Goal: Find specific page/section: Find specific page/section

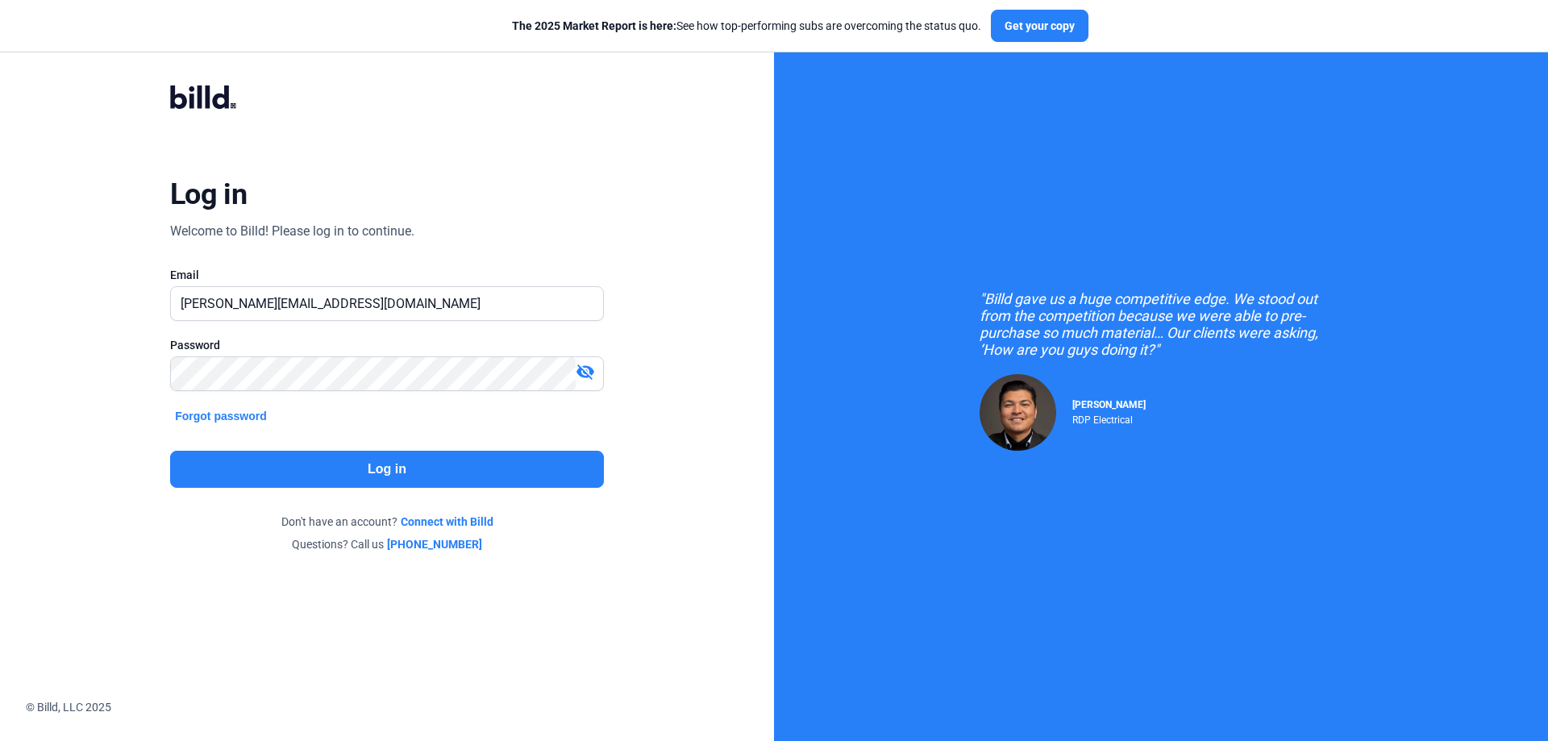
click at [449, 461] on button "Log in" at bounding box center [387, 469] width 434 height 37
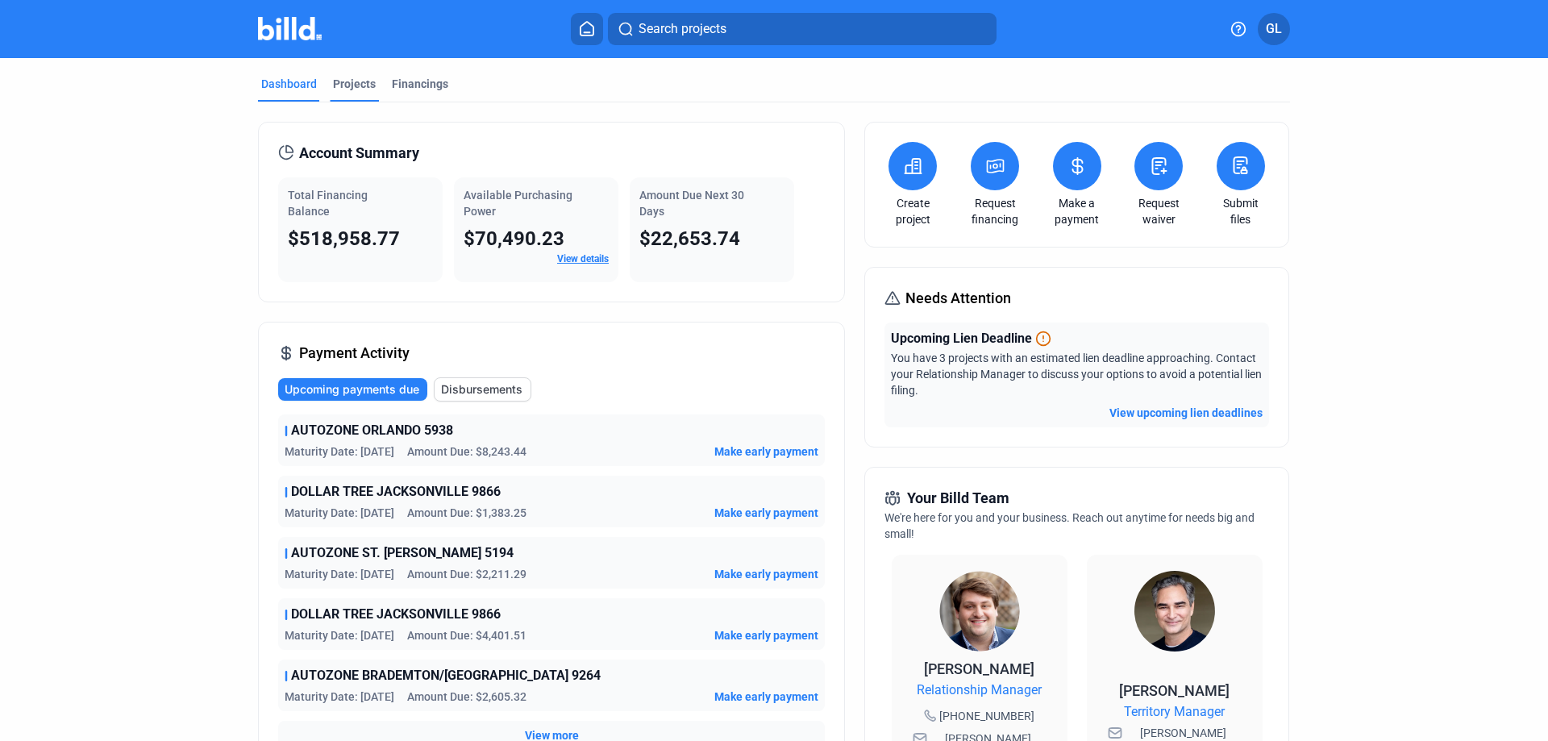
click at [347, 77] on div "Projects" at bounding box center [354, 84] width 43 height 16
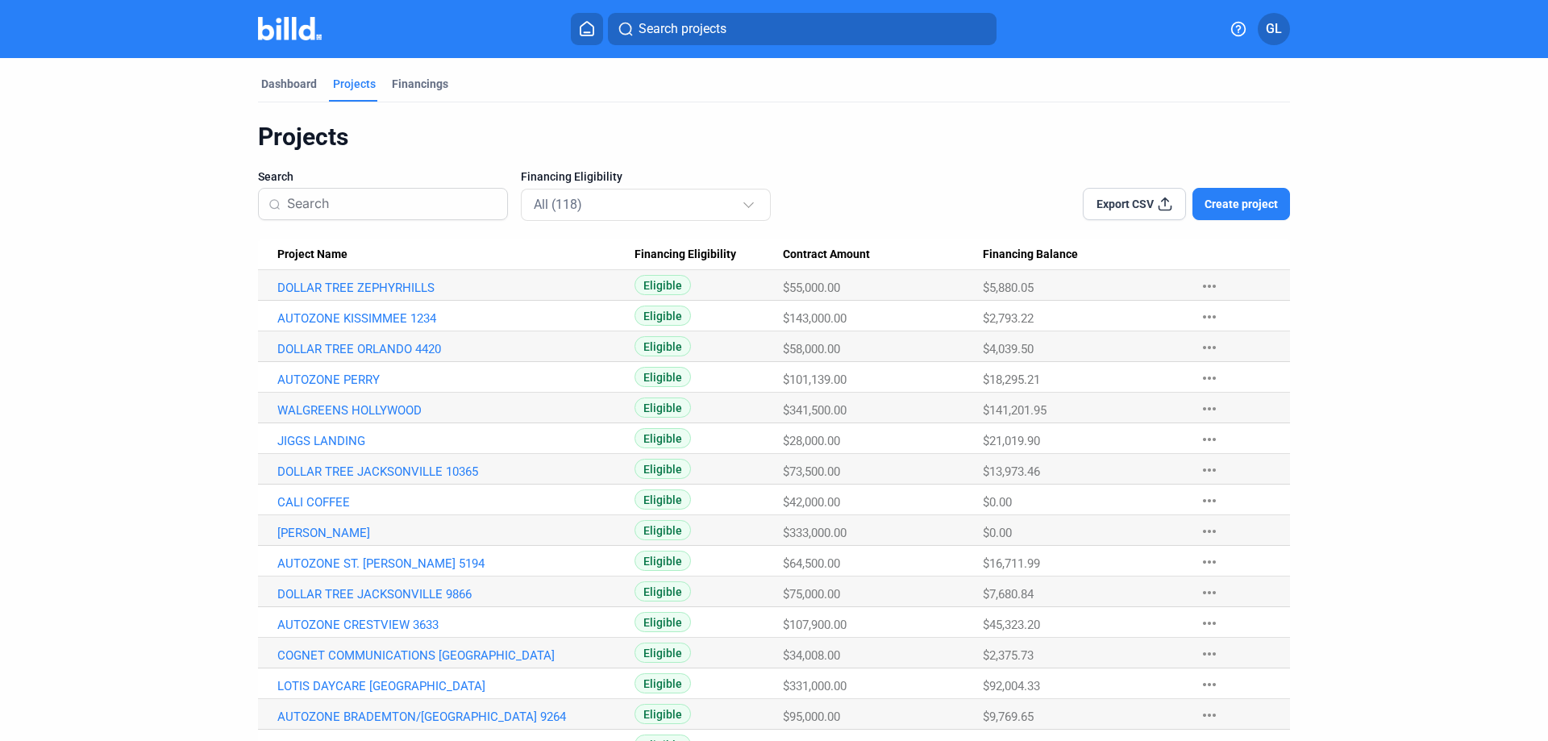
click at [389, 202] on input at bounding box center [392, 204] width 210 height 34
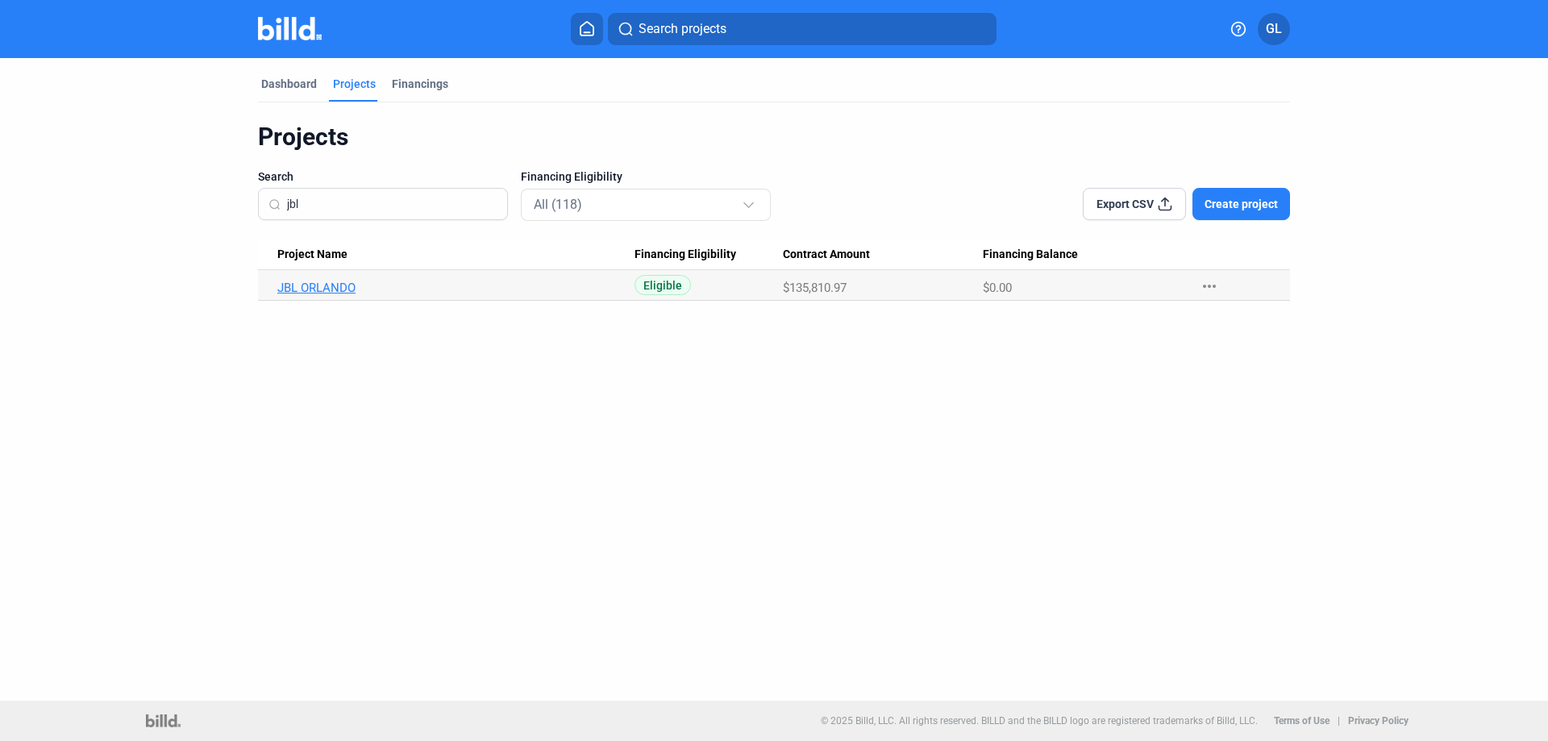
type input "jbl"
click at [339, 285] on link "JBL ORLANDO" at bounding box center [455, 288] width 357 height 15
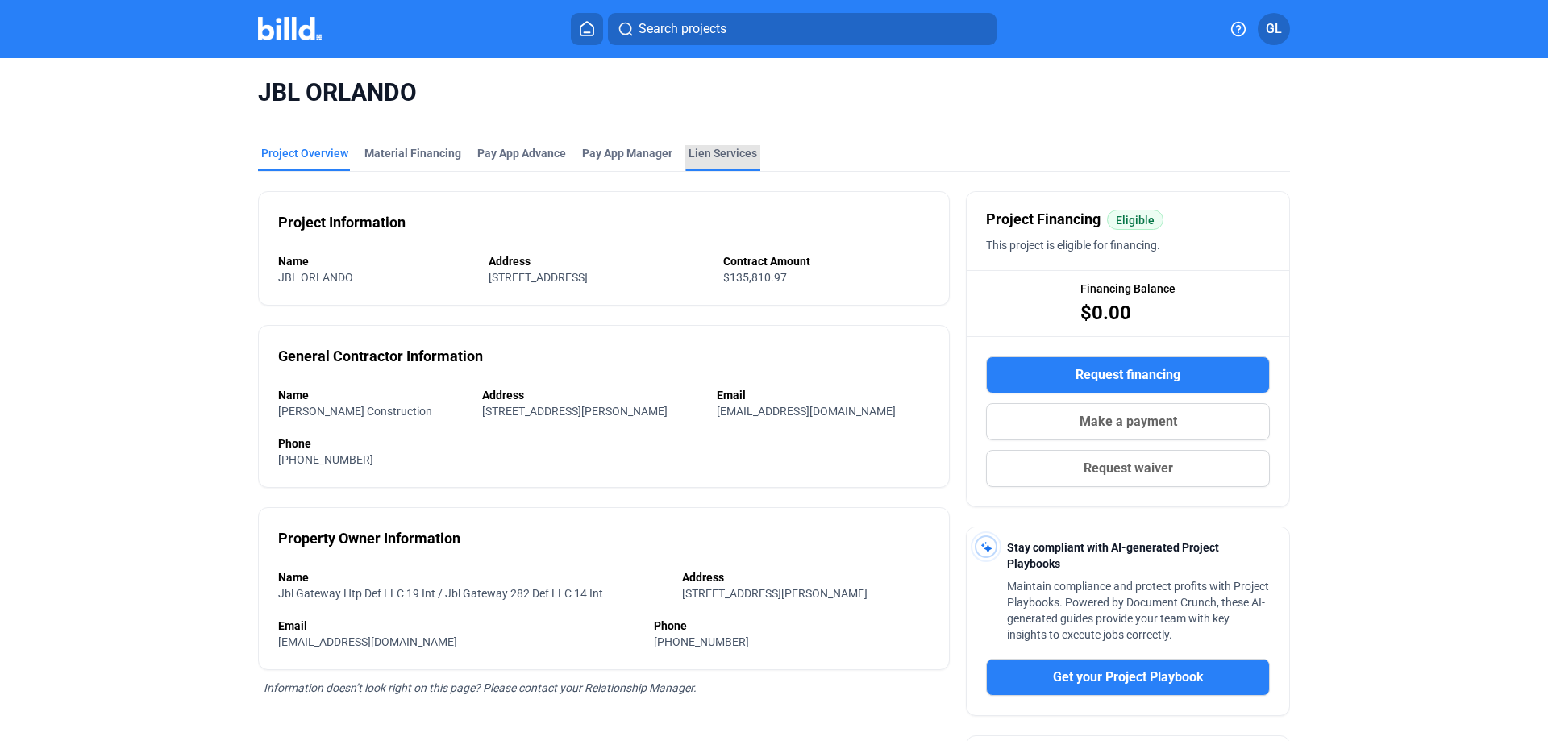
click at [702, 156] on div "Lien Services" at bounding box center [722, 153] width 69 height 16
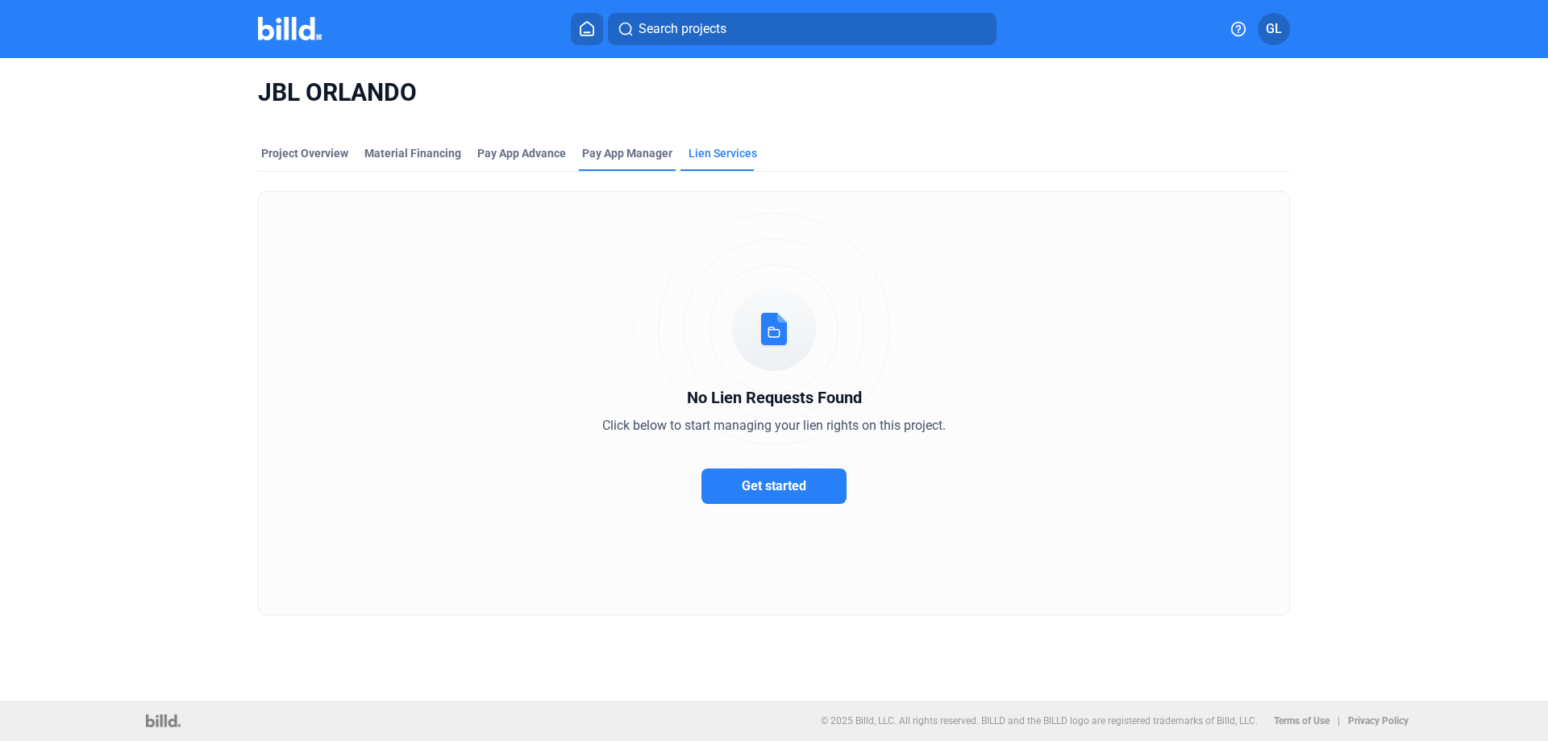
click at [613, 147] on span "Pay App Manager" at bounding box center [627, 153] width 90 height 16
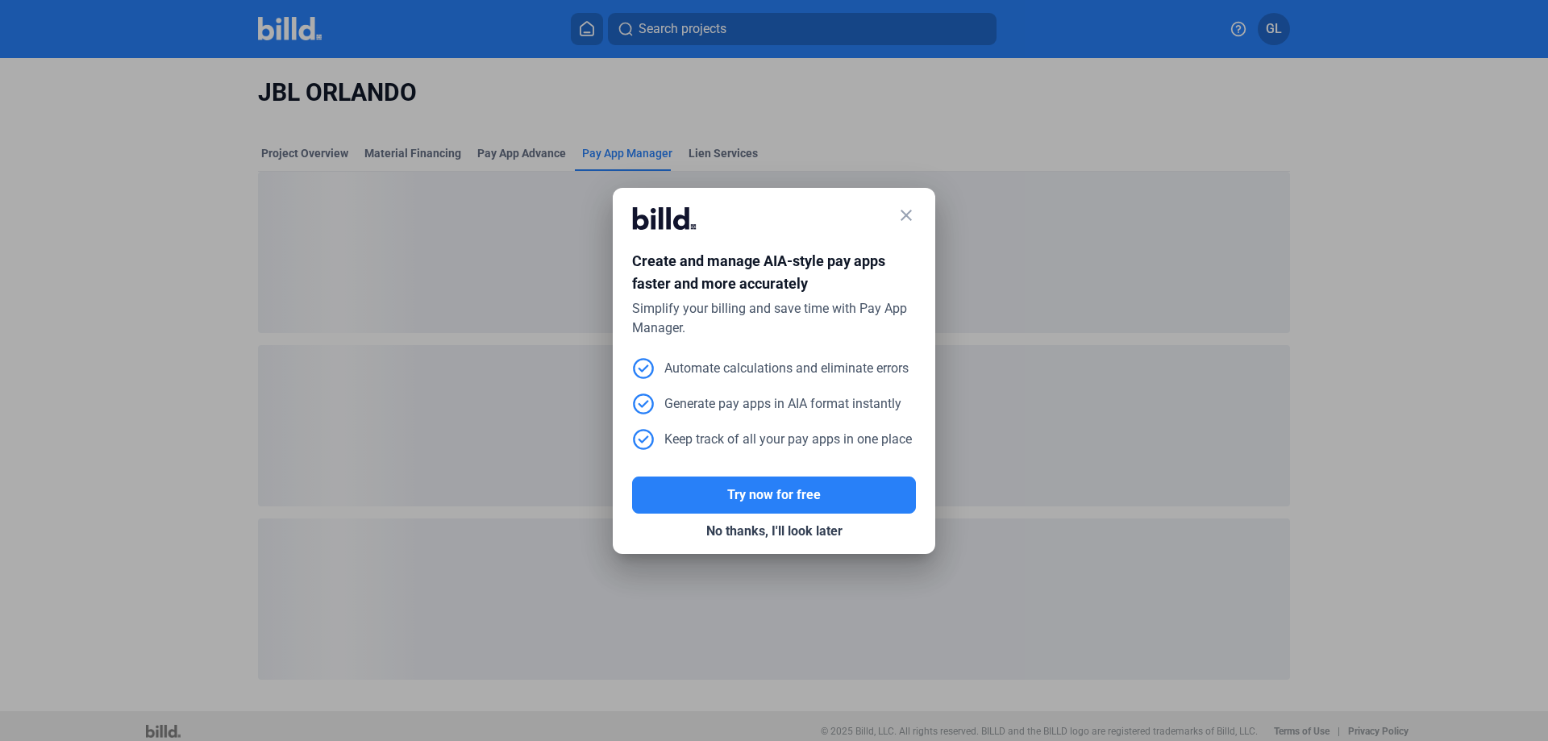
click at [896, 214] on div "close" at bounding box center [774, 224] width 284 height 35
click at [790, 531] on button "No thanks, I'll look later" at bounding box center [774, 530] width 284 height 35
